Goal: Information Seeking & Learning: Learn about a topic

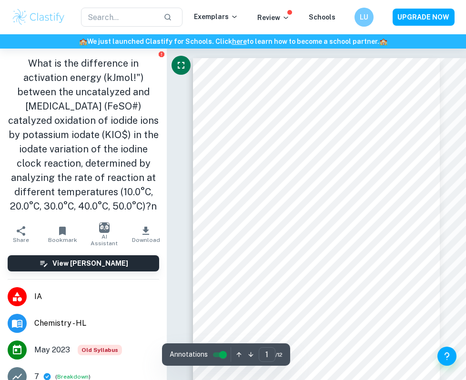
click at [178, 63] on icon "Fullscreen" at bounding box center [181, 65] width 7 height 7
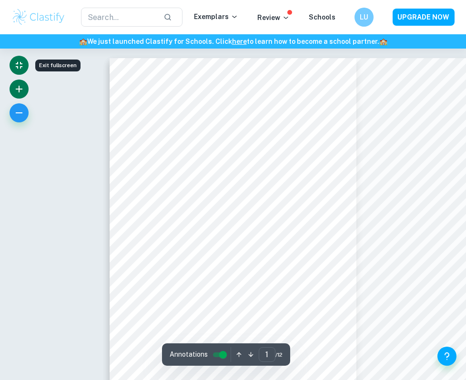
click at [18, 89] on icon "button" at bounding box center [19, 89] width 7 height 7
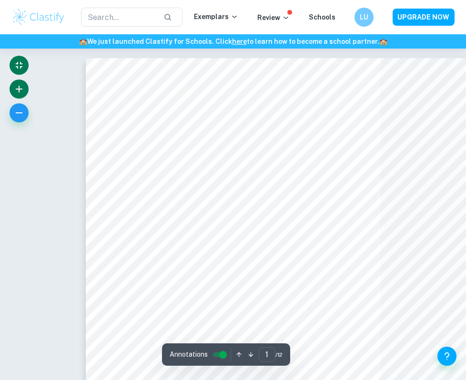
click at [18, 89] on icon "button" at bounding box center [19, 89] width 7 height 7
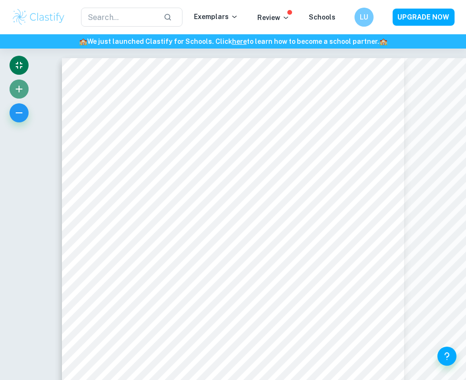
click at [18, 89] on icon "button" at bounding box center [19, 89] width 7 height 7
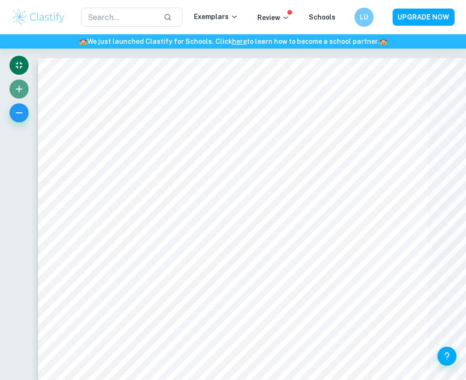
click at [18, 89] on icon "button" at bounding box center [19, 89] width 7 height 7
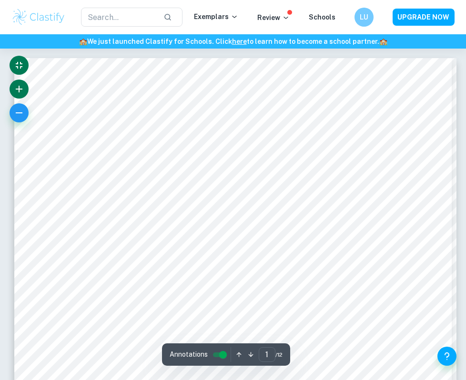
click at [18, 89] on icon "button" at bounding box center [19, 89] width 7 height 7
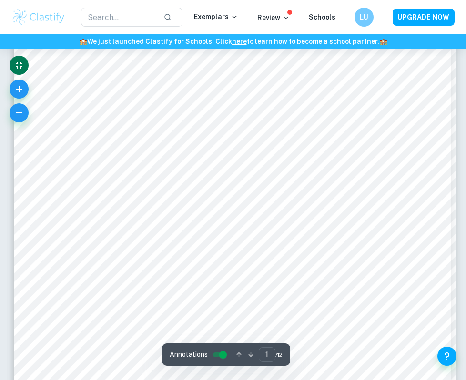
scroll to position [283, 0]
